Goal: Transaction & Acquisition: Subscribe to service/newsletter

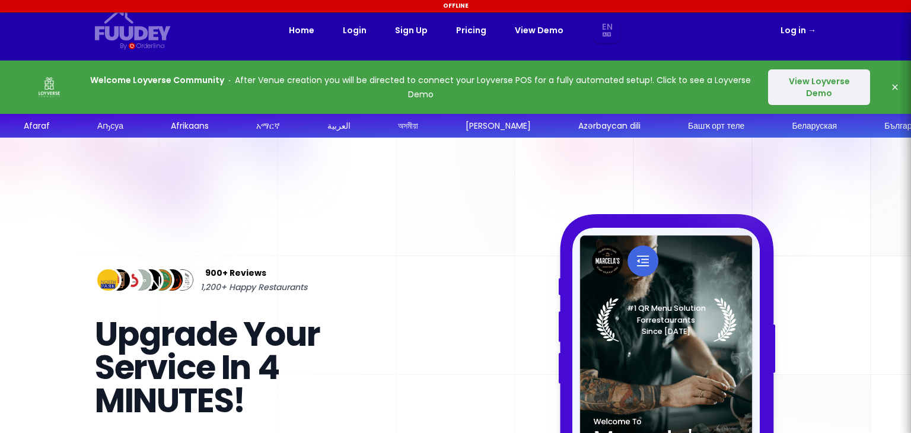
select select "en"
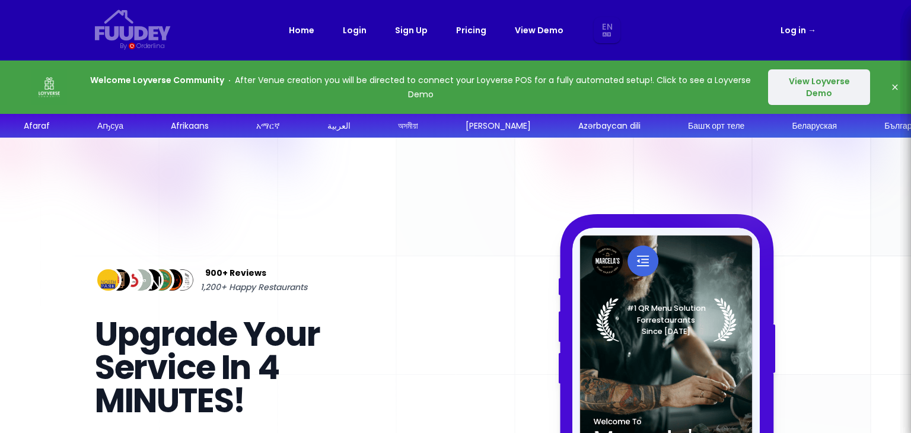
click at [493, 177] on div "900+ Reviews 1,200+ Happy Restaurants Upgrade Your Service In 4 MINUTES! Faster…" at bounding box center [455, 430] width 759 height 584
select select "en"
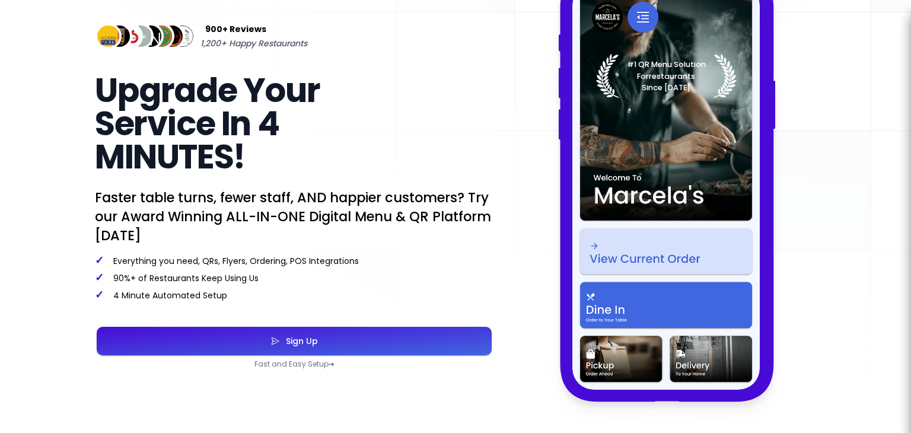
scroll to position [296, 0]
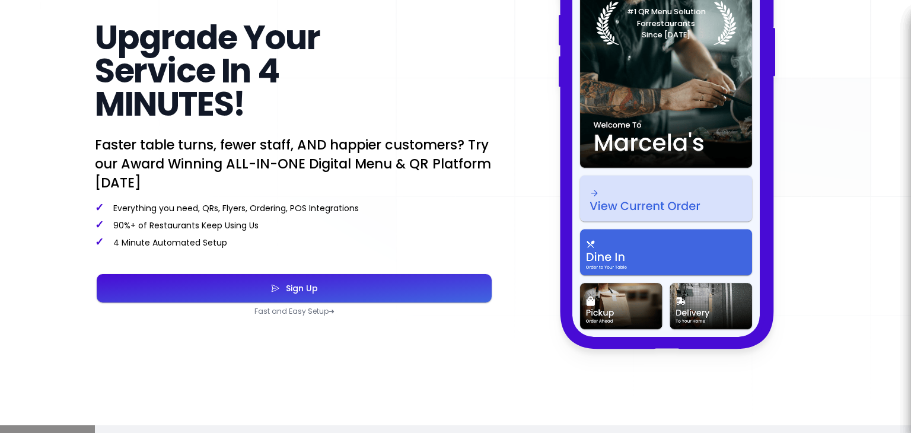
click at [299, 289] on div "Sign Up" at bounding box center [299, 288] width 38 height 8
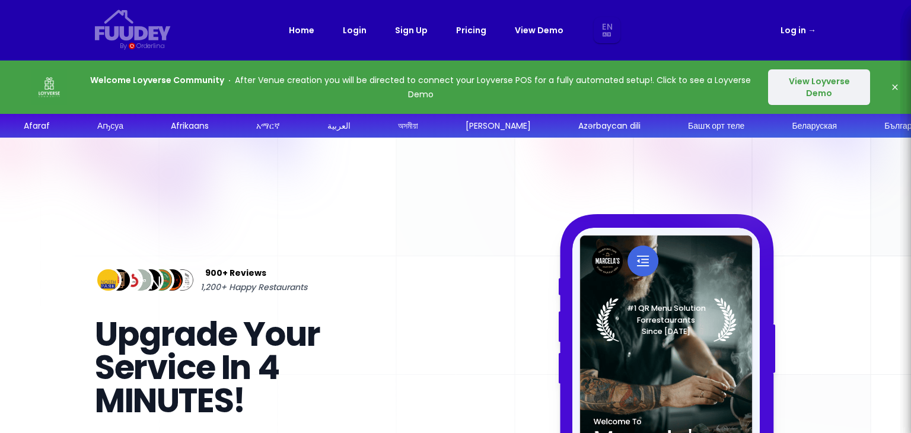
select select "en"
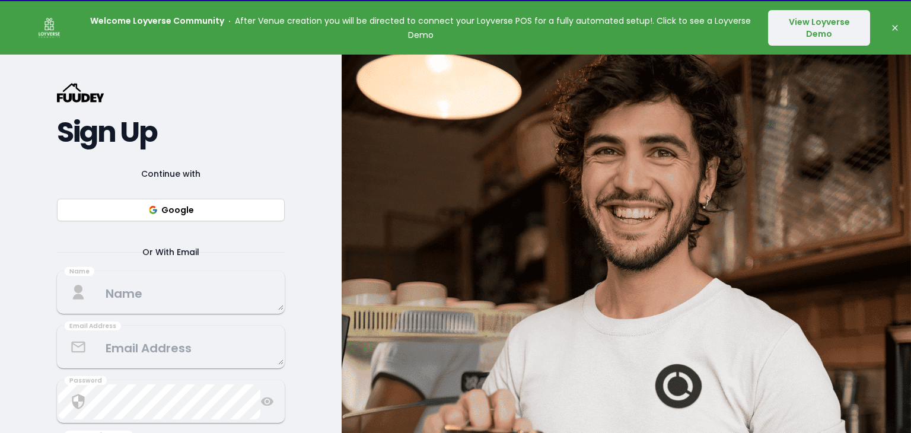
scroll to position [119, 0]
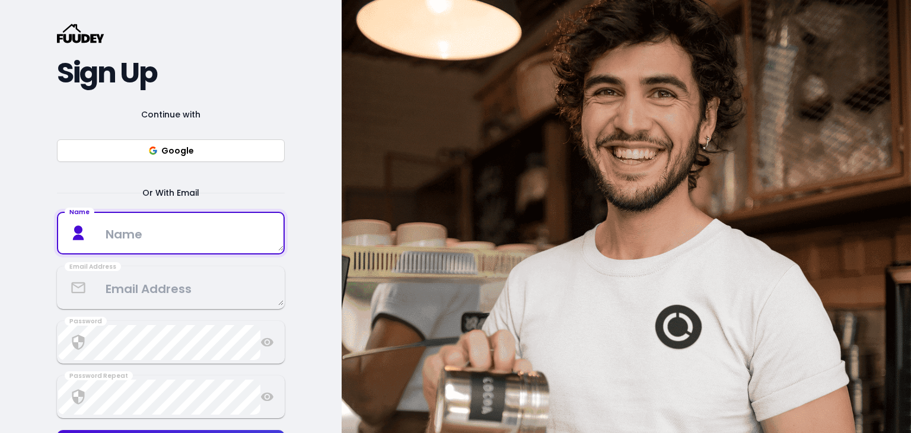
click at [157, 244] on textarea at bounding box center [170, 233] width 225 height 35
click at [145, 231] on textarea at bounding box center [170, 233] width 225 height 35
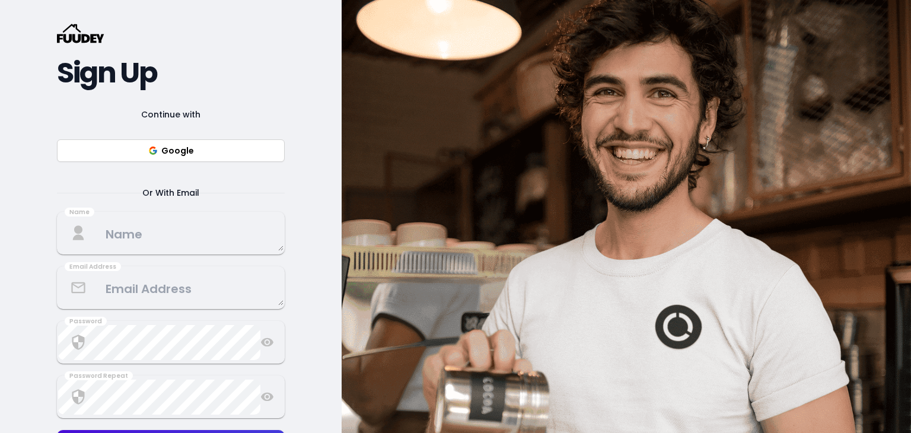
click at [40, 189] on div "{/* Added fill="currentColor" here */} {/* This rectangle defines the backgroun…" at bounding box center [170, 256] width 341 height 522
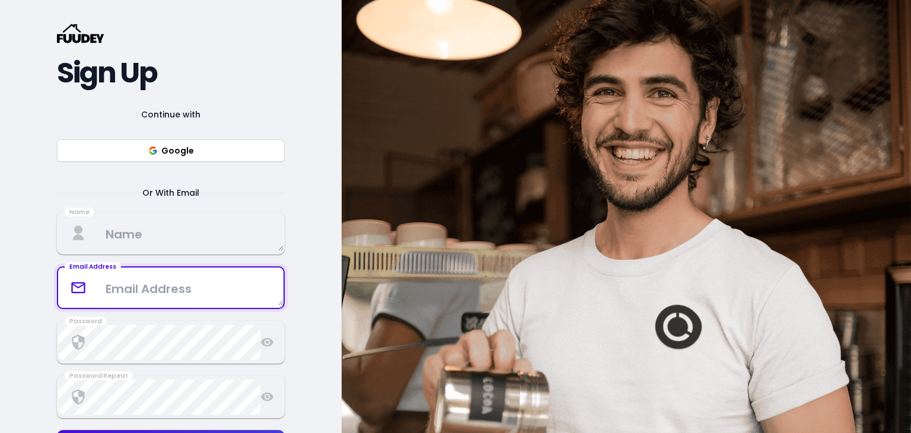
click at [185, 288] on textarea at bounding box center [170, 287] width 225 height 35
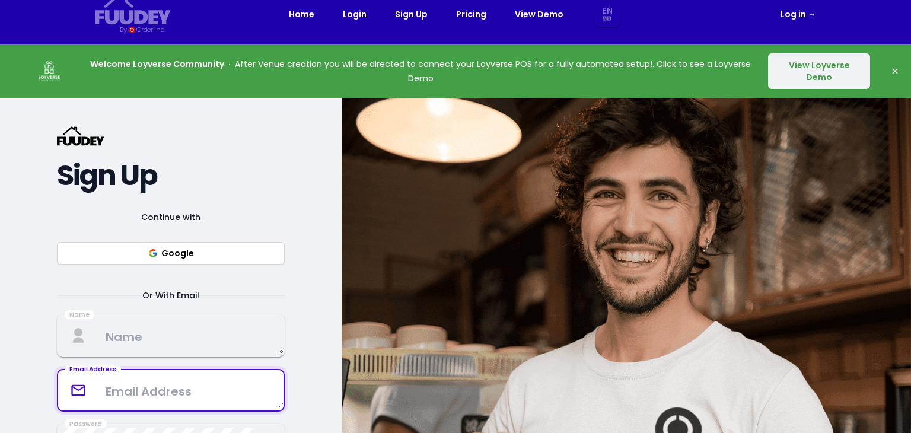
scroll to position [0, 0]
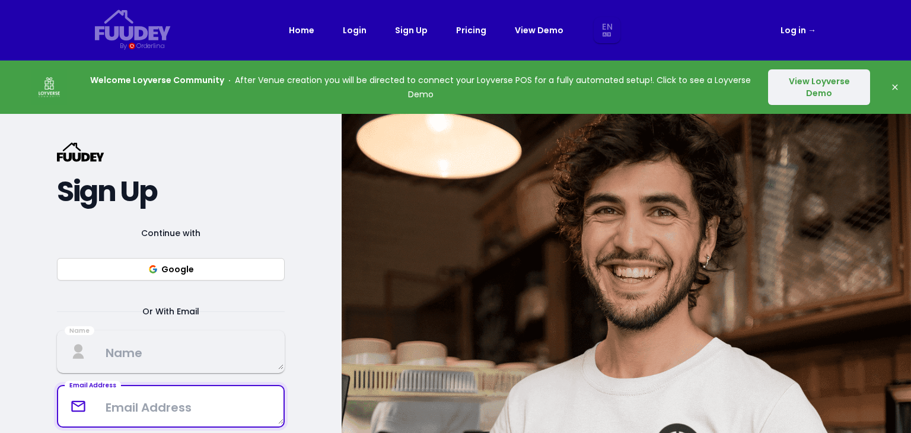
click at [809, 84] on button "View Loyverse Demo" at bounding box center [819, 87] width 102 height 36
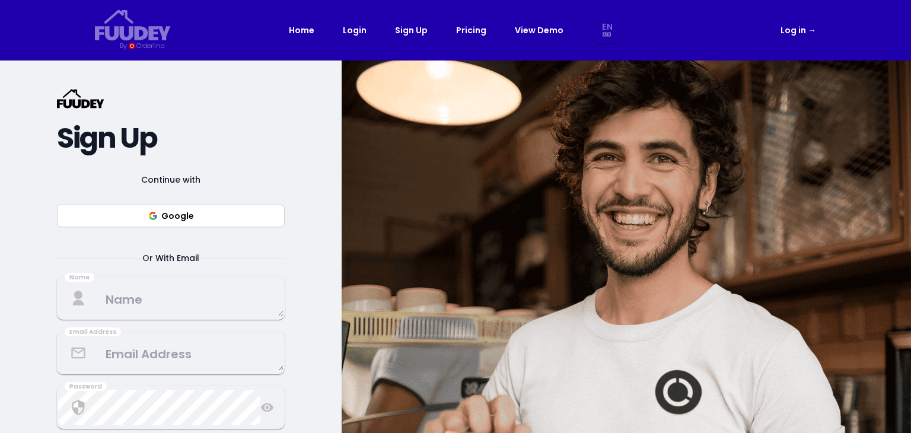
select select "en"
click at [191, 218] on button "Google" at bounding box center [171, 216] width 228 height 23
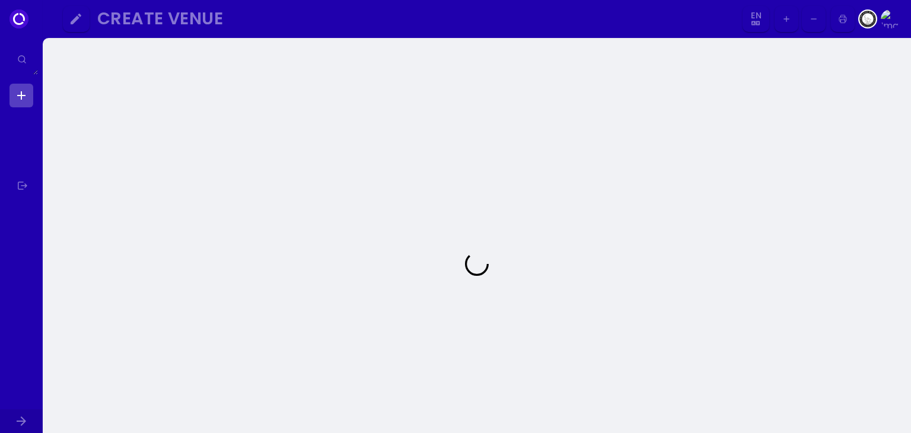
select select "en"
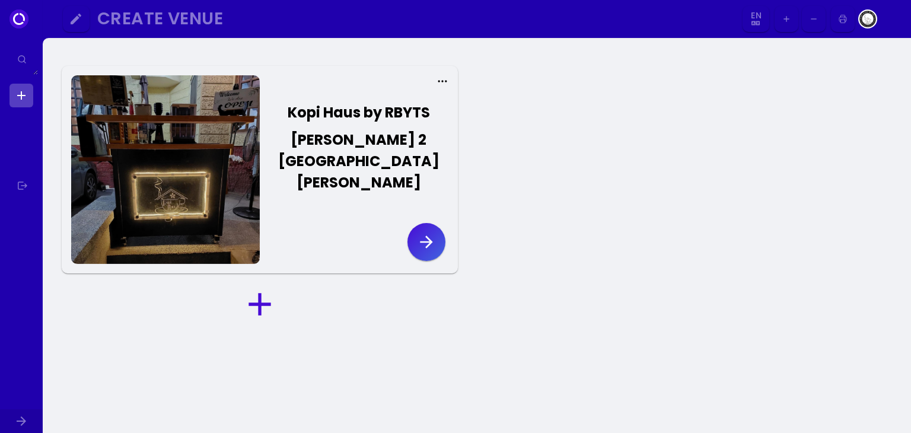
click at [444, 81] on icon at bounding box center [442, 81] width 12 height 12
select select "en"
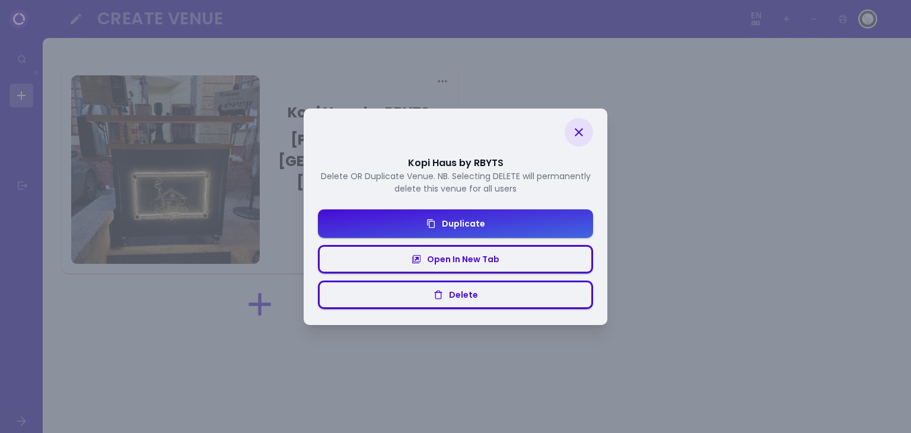
click at [581, 132] on icon at bounding box center [579, 132] width 14 height 14
select select "en"
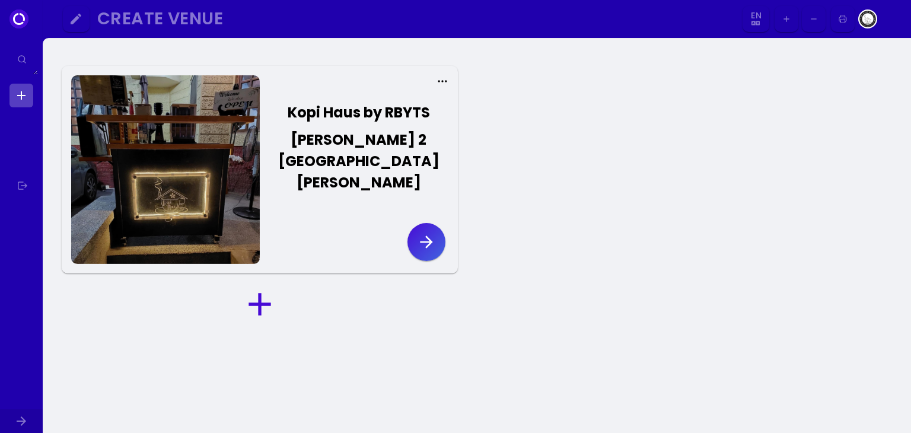
click at [20, 98] on link at bounding box center [21, 96] width 24 height 24
select select "en"
click at [866, 22] on img at bounding box center [867, 18] width 19 height 19
click at [23, 21] on icon at bounding box center [18, 18] width 19 height 19
click at [21, 98] on link at bounding box center [21, 96] width 24 height 24
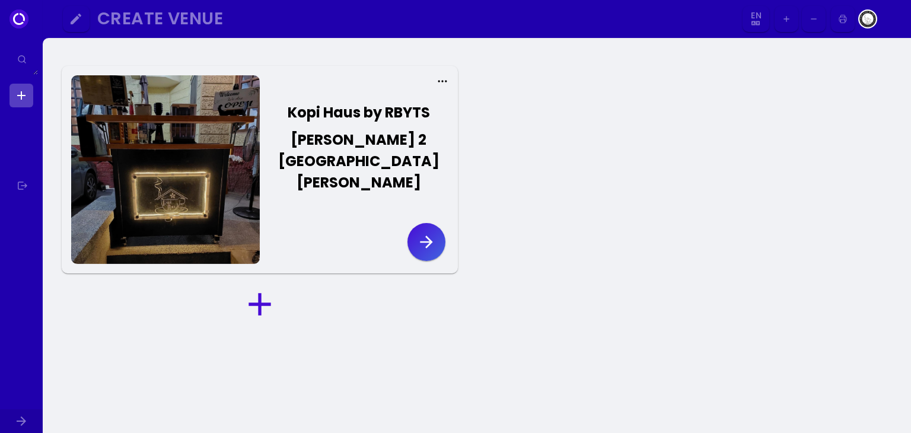
select select "en"
click at [20, 184] on link at bounding box center [21, 186] width 24 height 24
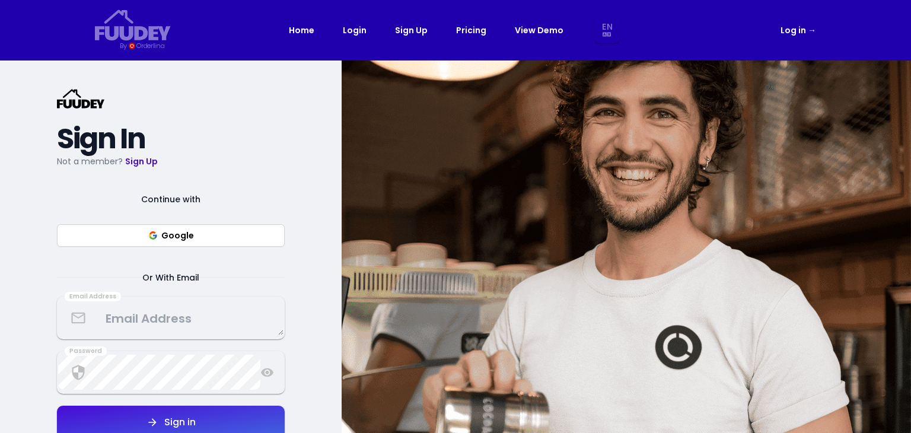
select select "en"
click at [797, 30] on link "Log in →" at bounding box center [798, 30] width 36 height 14
select select "en"
click at [812, 31] on span "→" at bounding box center [811, 30] width 8 height 12
select select "en"
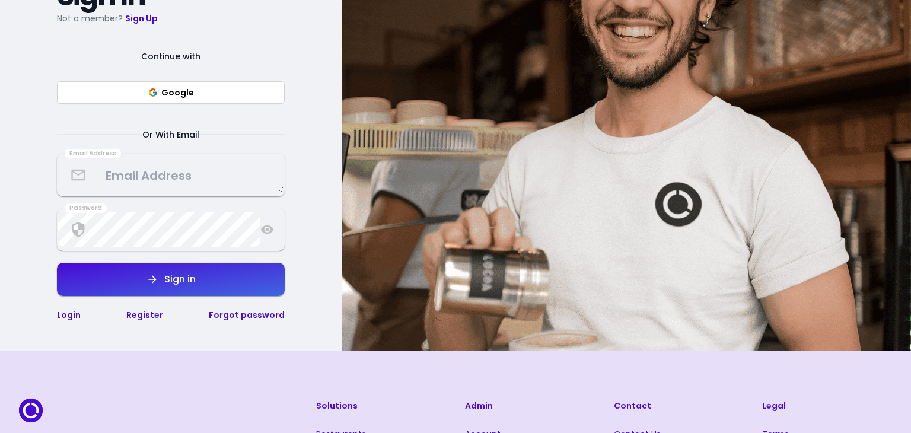
scroll to position [237, 0]
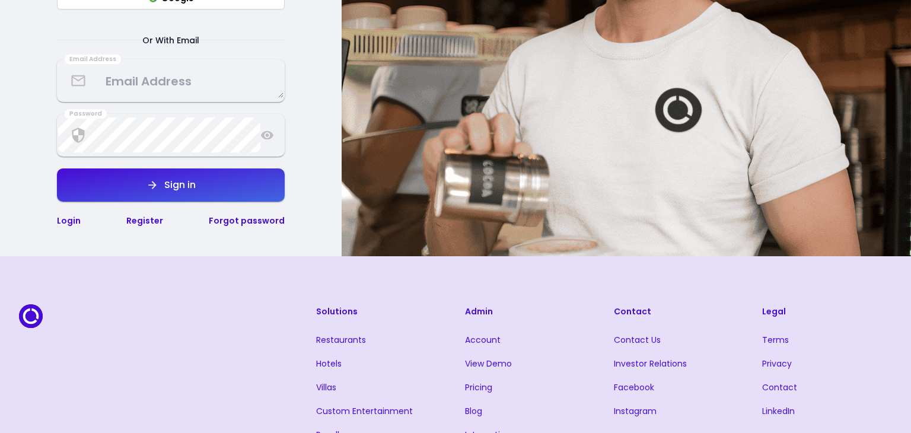
select select "en"
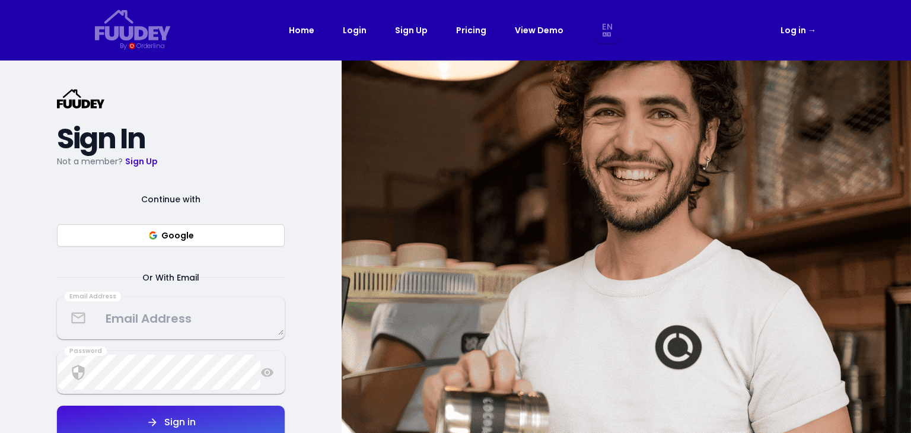
click at [788, 27] on link "Log in →" at bounding box center [798, 30] width 36 height 14
select select "en"
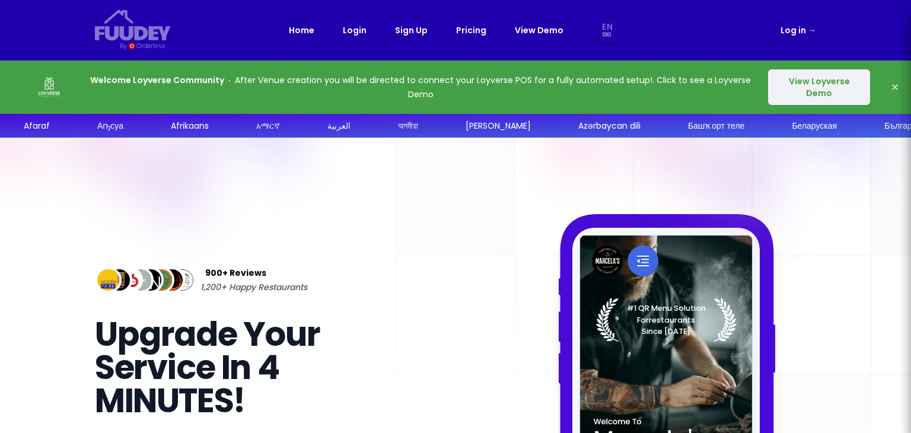
select select "en"
click at [471, 30] on link "Pricing" at bounding box center [471, 30] width 30 height 14
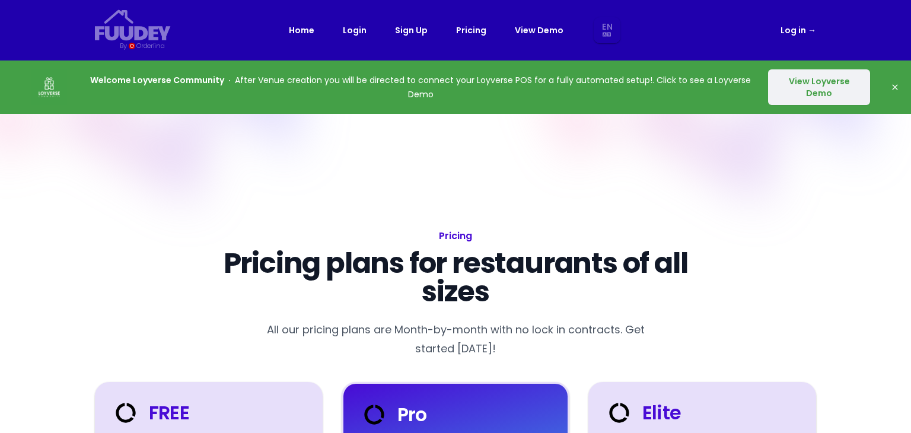
select select "en"
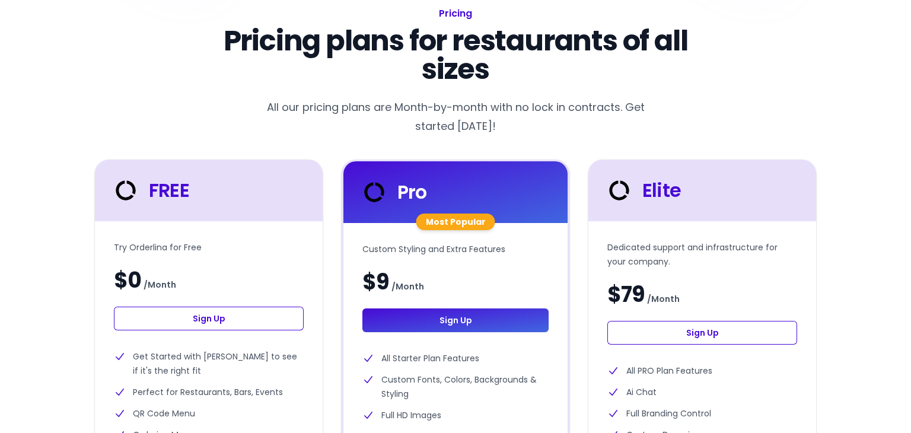
scroll to position [237, 0]
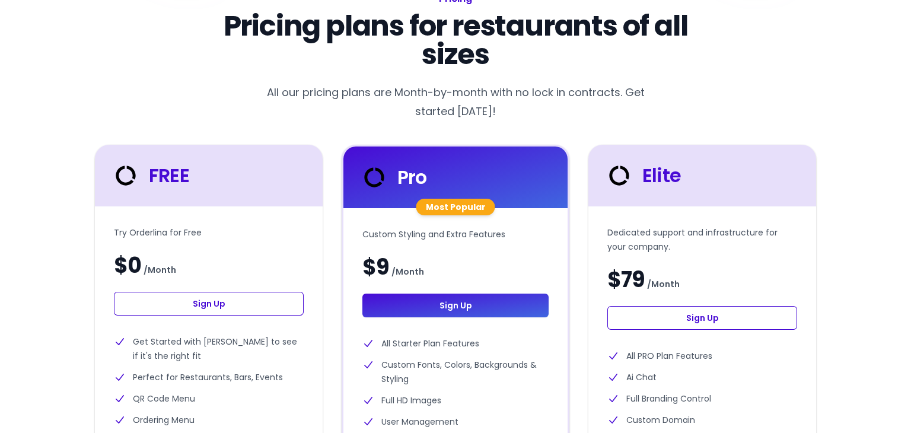
select select "en"
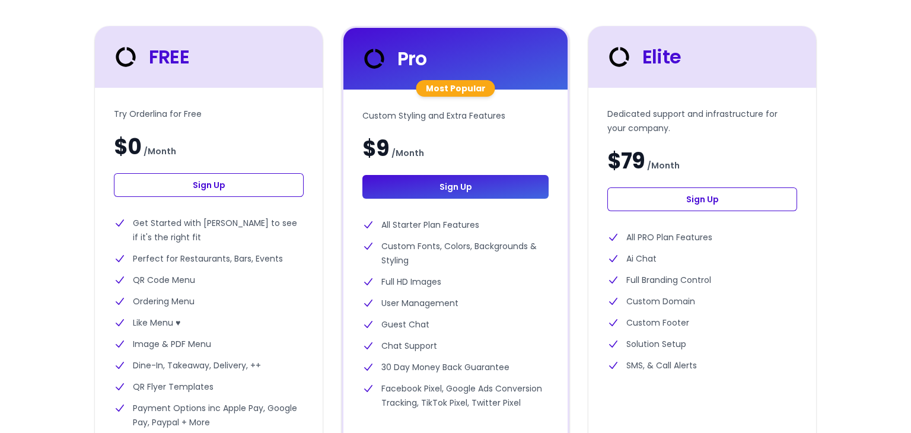
scroll to position [415, 0]
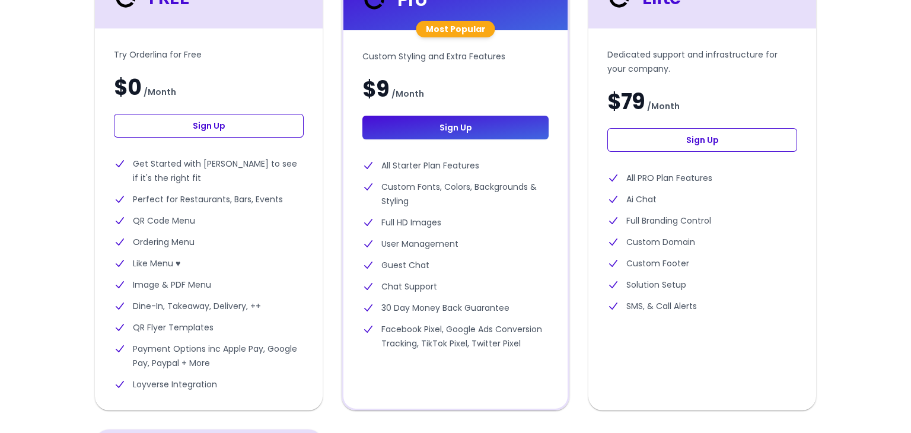
select select "en"
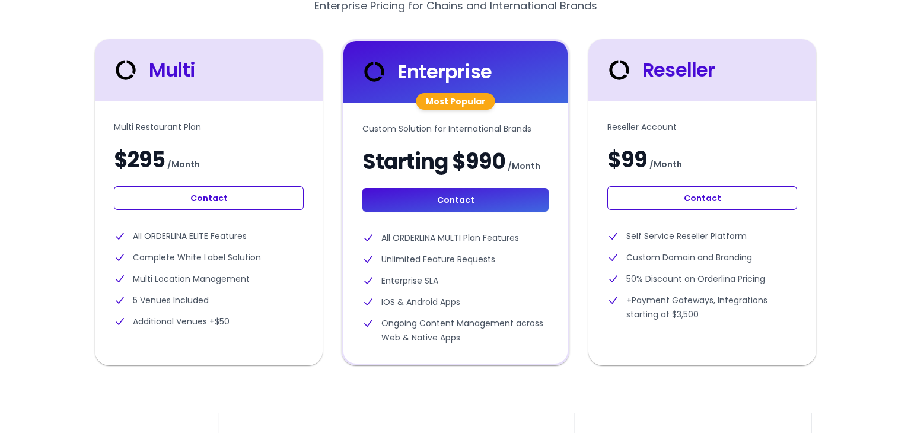
scroll to position [1304, 0]
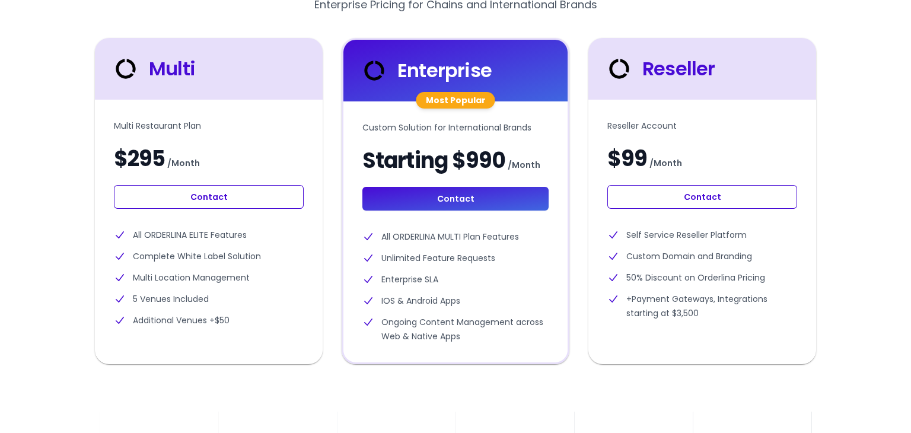
select select "en"
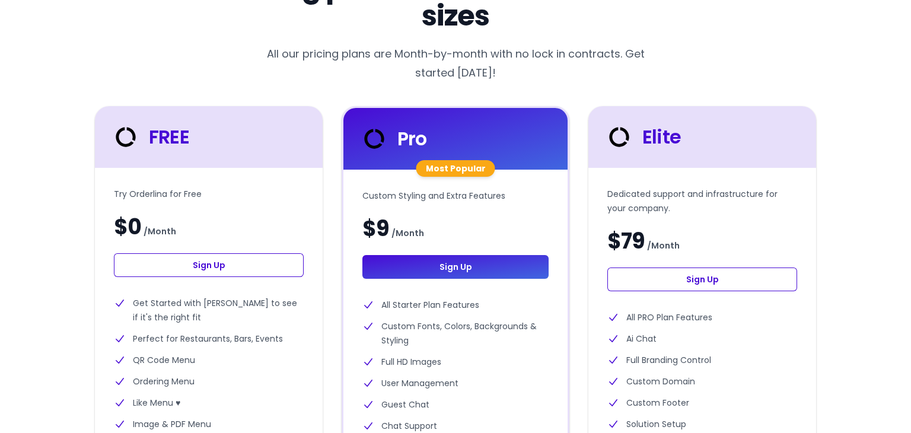
scroll to position [237, 0]
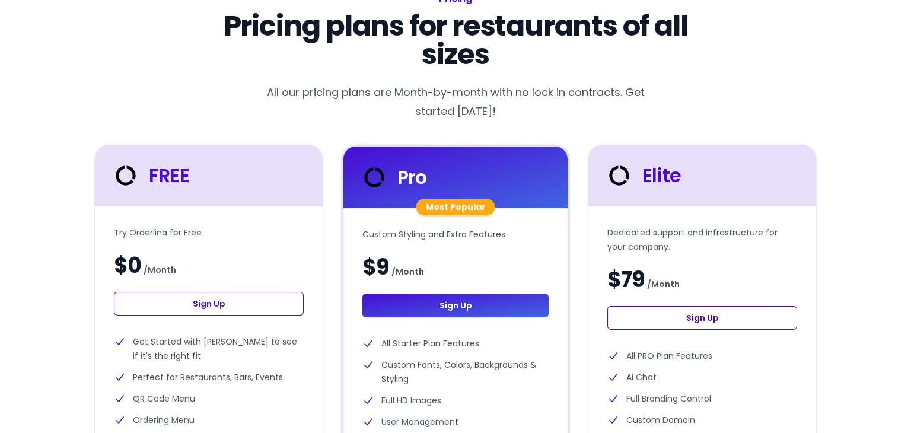
select select "en"
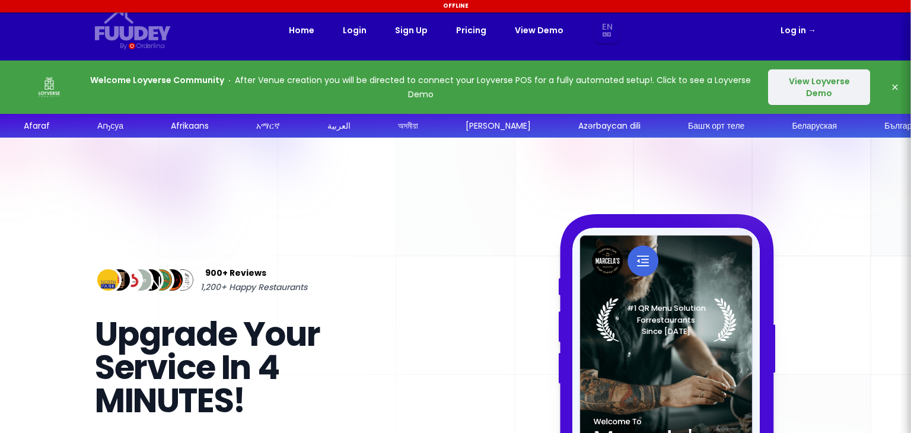
select select "en"
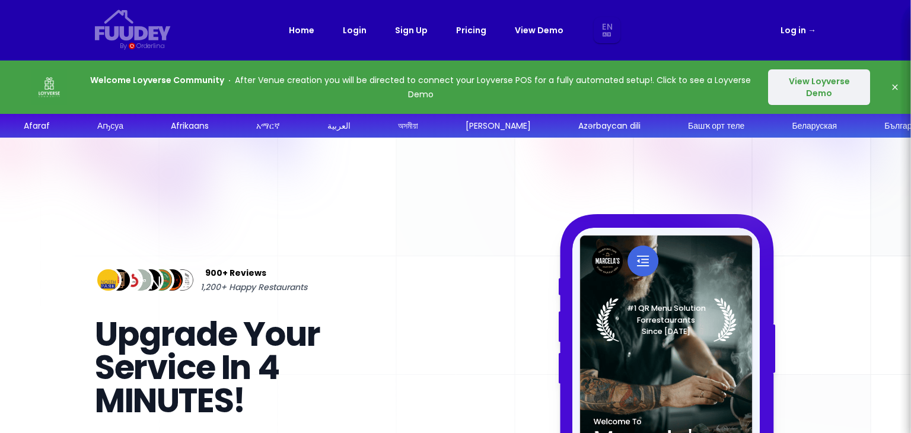
select select "en"
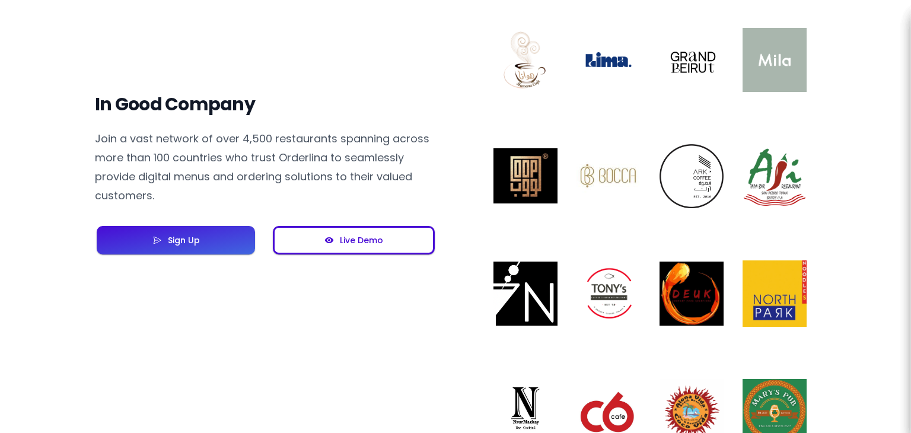
scroll to position [949, 0]
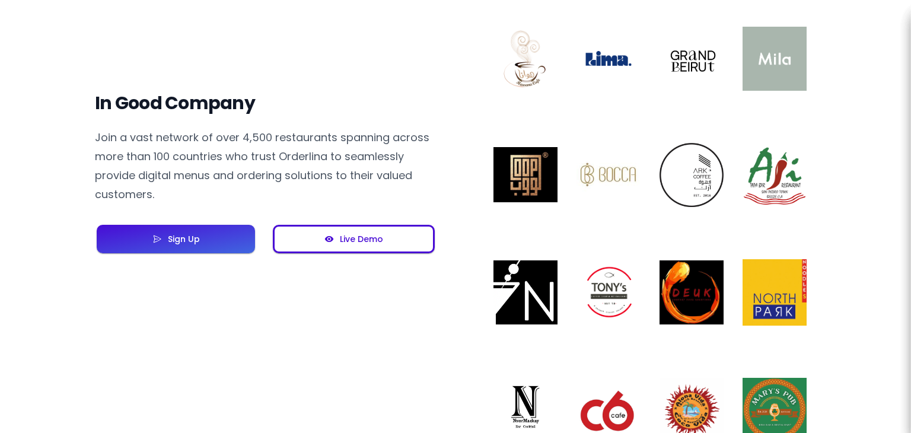
select select "en"
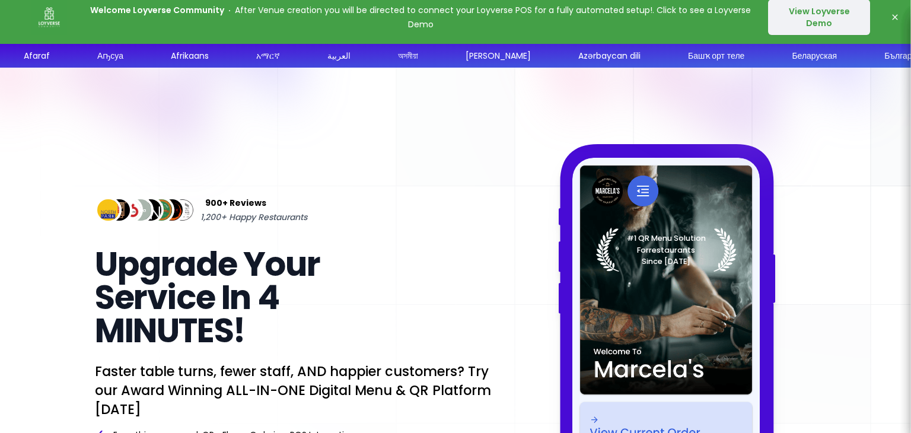
scroll to position [0, 0]
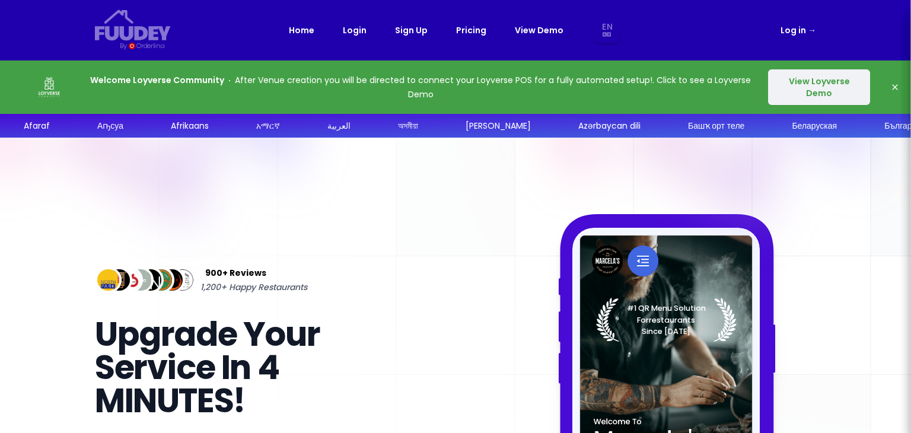
select select "en"
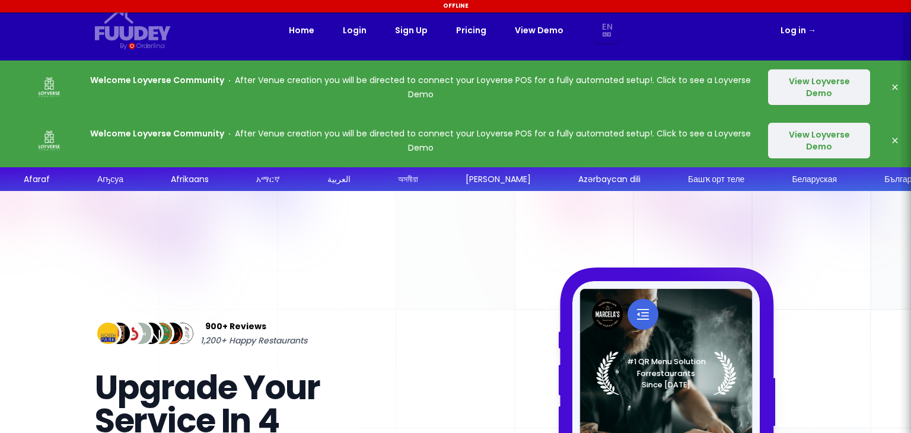
select select "en"
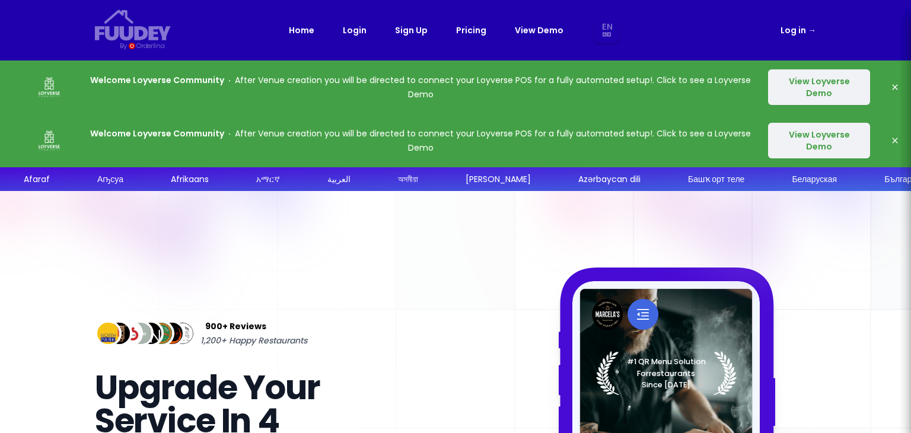
select select "en"
click at [823, 87] on button "View Loyverse Demo" at bounding box center [819, 87] width 102 height 36
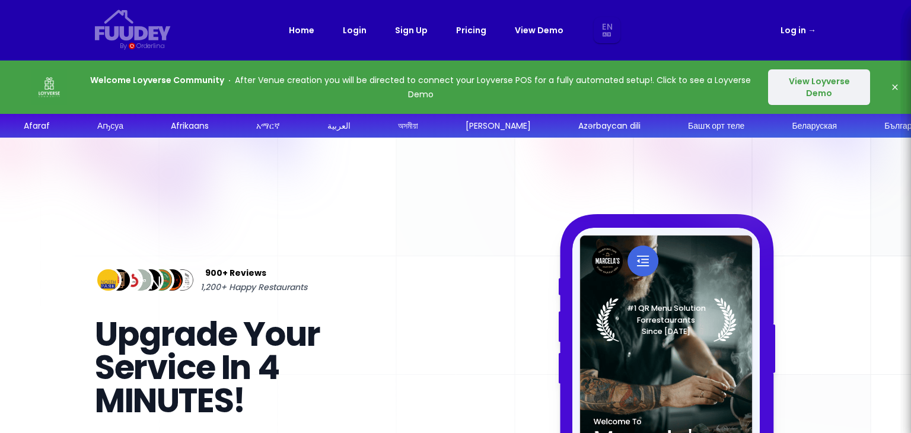
select select "en"
